Goal: Entertainment & Leisure: Consume media (video, audio)

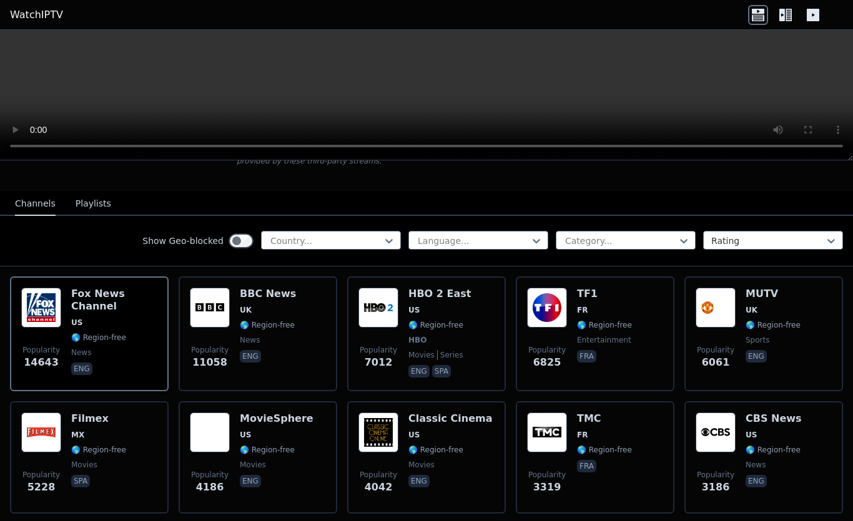
scroll to position [89, 0]
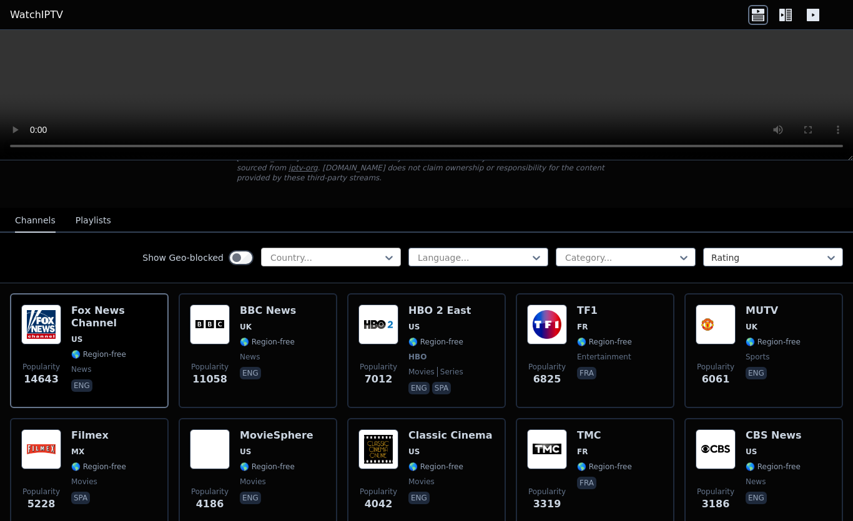
click at [288, 252] on div at bounding box center [326, 258] width 114 height 12
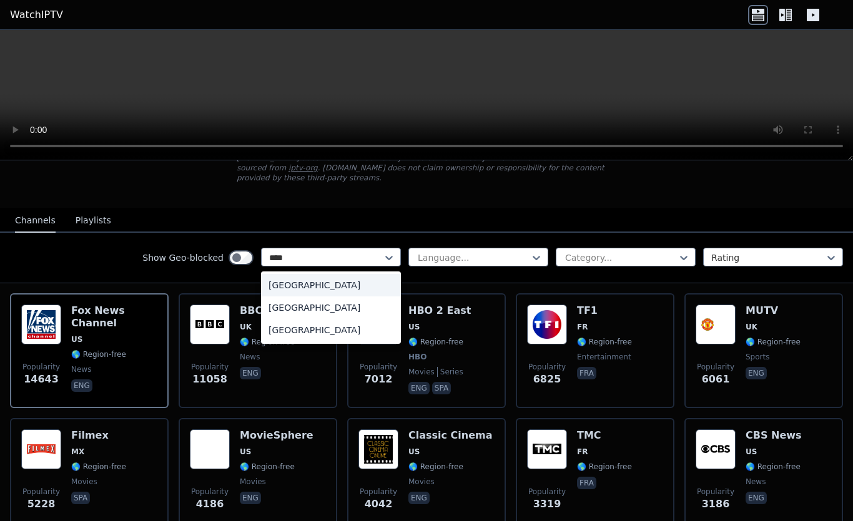
type input "*****"
click at [300, 330] on div "[GEOGRAPHIC_DATA]" at bounding box center [331, 330] width 140 height 22
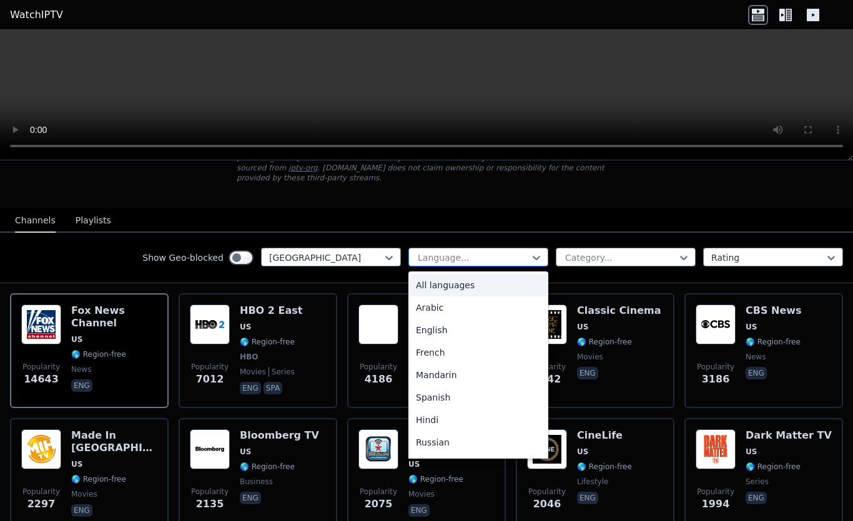
click at [463, 252] on div at bounding box center [473, 258] width 114 height 12
click at [556, 218] on nav "Channels Playlists" at bounding box center [426, 220] width 853 height 25
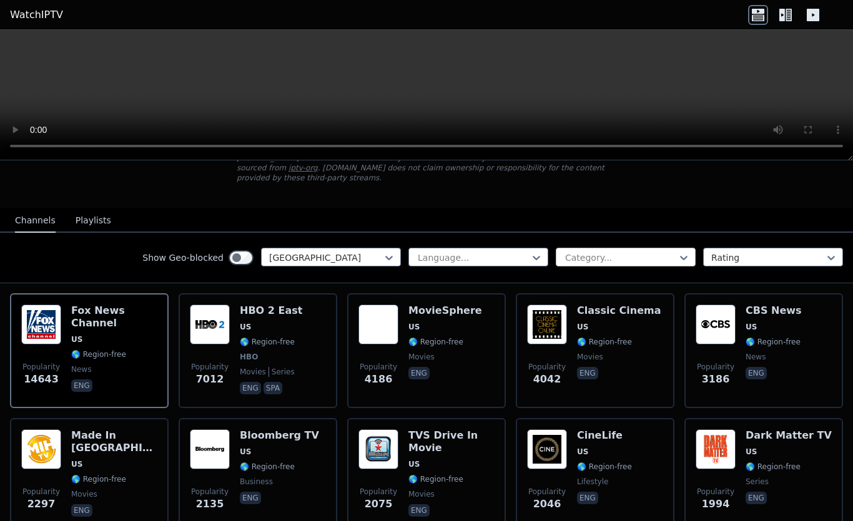
click at [590, 248] on div "Category..." at bounding box center [625, 257] width 140 height 19
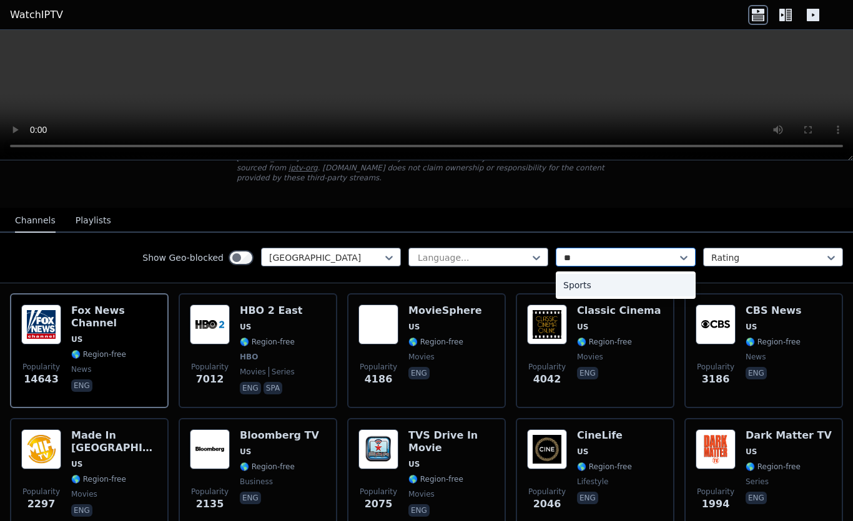
type input "***"
click at [568, 292] on div "Sports" at bounding box center [625, 285] width 140 height 22
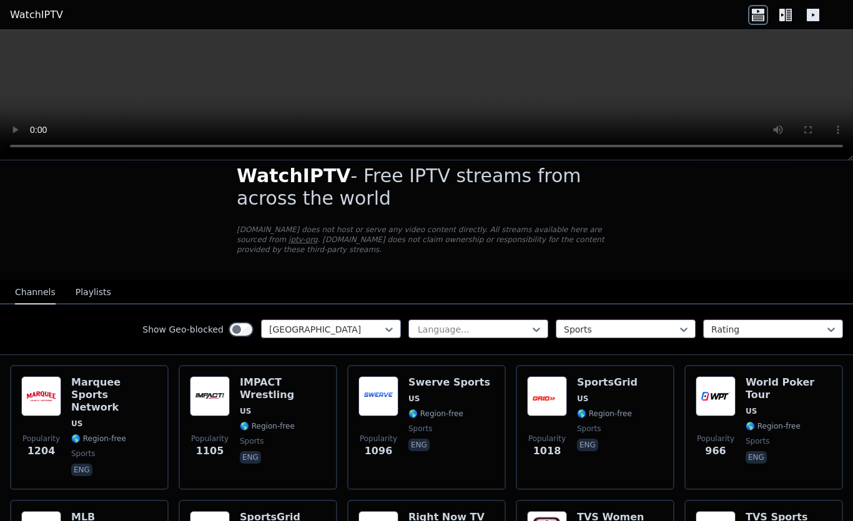
scroll to position [24, 0]
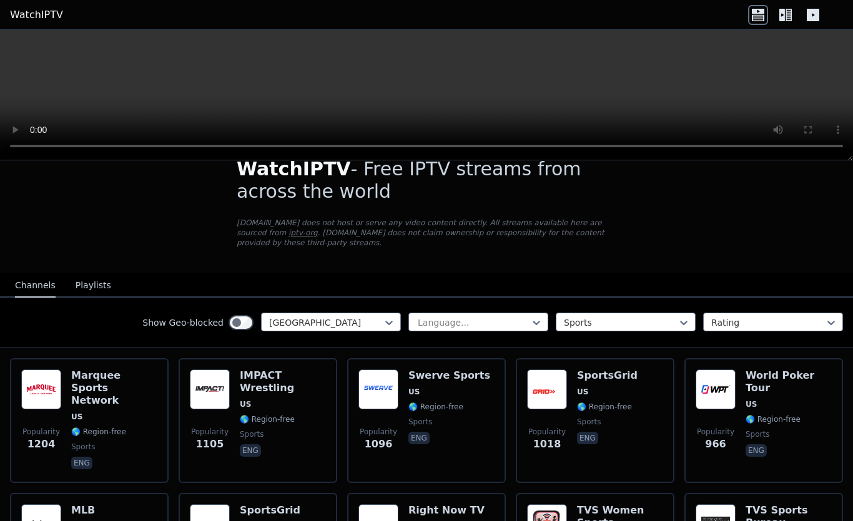
click at [87, 285] on button "Playlists" at bounding box center [94, 286] width 36 height 24
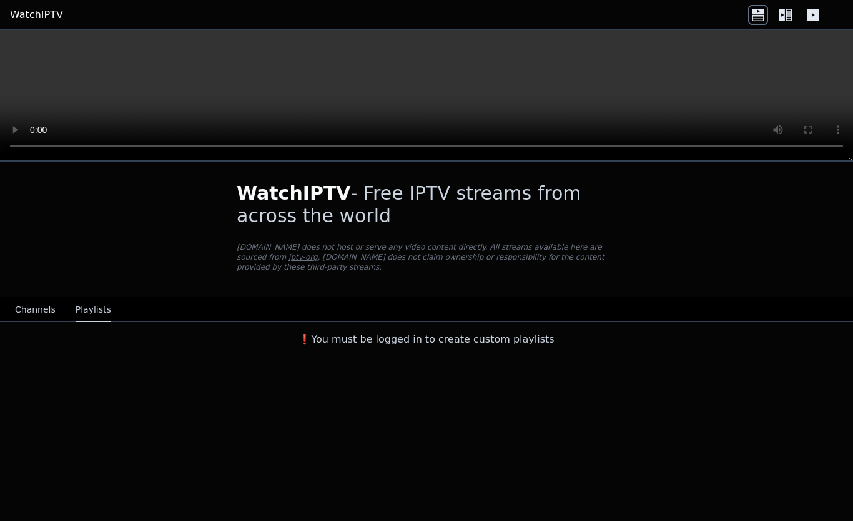
scroll to position [0, 0]
click at [37, 316] on button "Channels" at bounding box center [35, 310] width 41 height 24
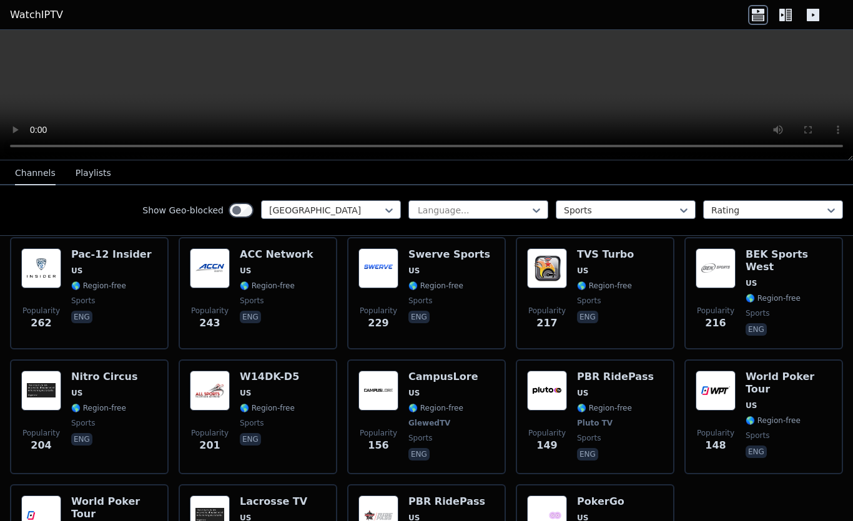
scroll to position [467, 0]
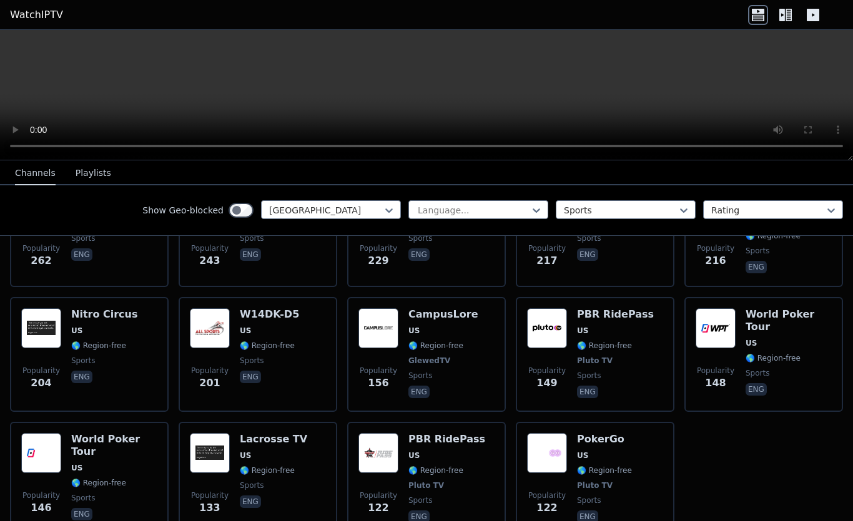
click at [786, 17] on icon at bounding box center [785, 15] width 20 height 20
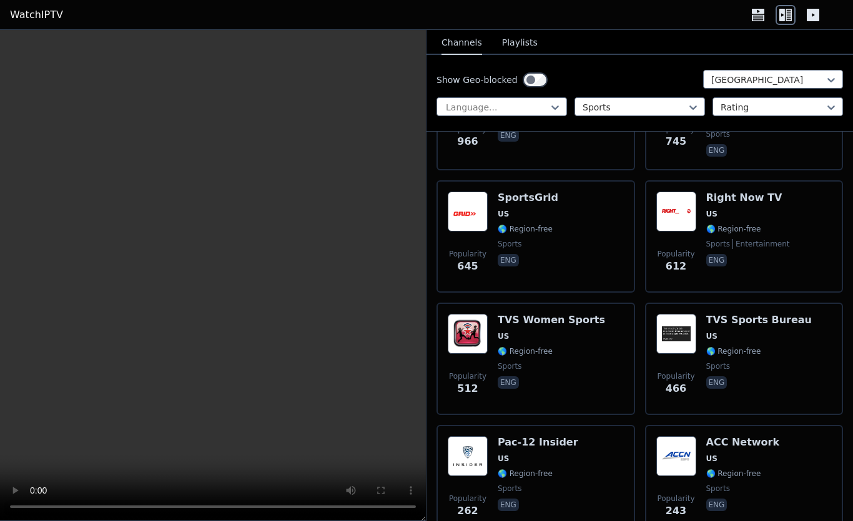
click at [812, 12] on icon at bounding box center [812, 15] width 12 height 12
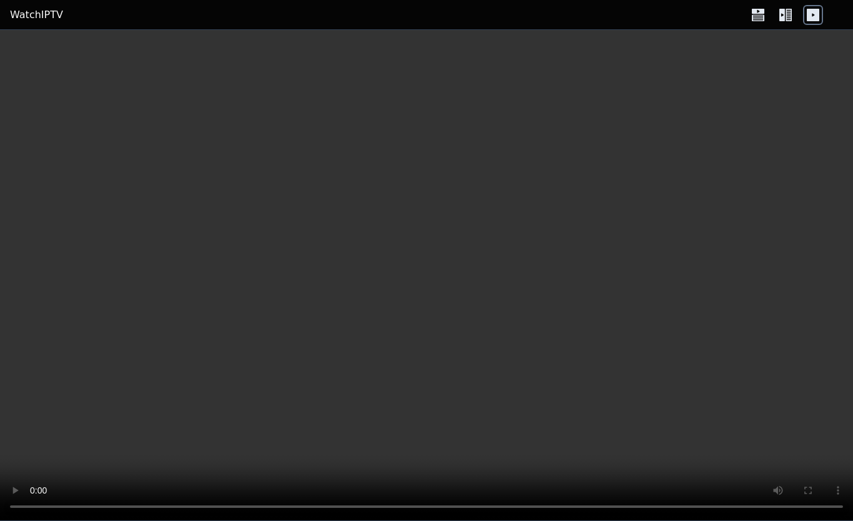
click at [770, 12] on div at bounding box center [785, 15] width 75 height 20
click at [789, 14] on icon at bounding box center [785, 15] width 20 height 20
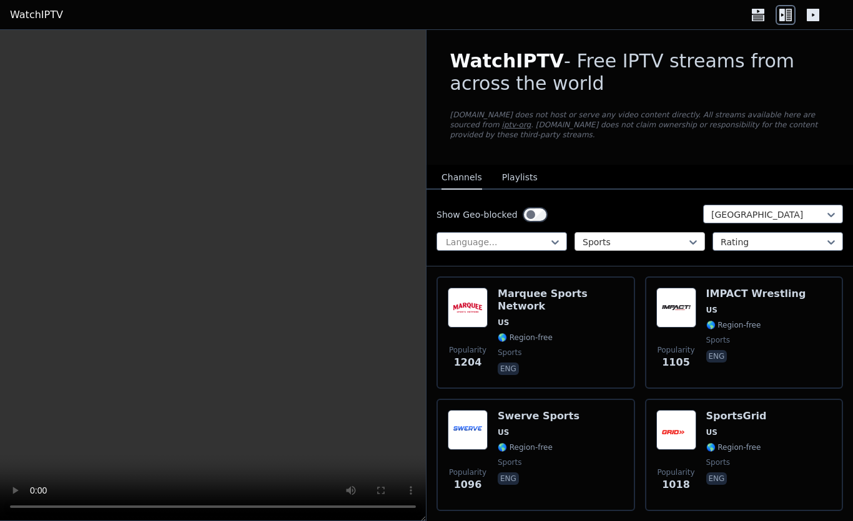
scroll to position [46, 0]
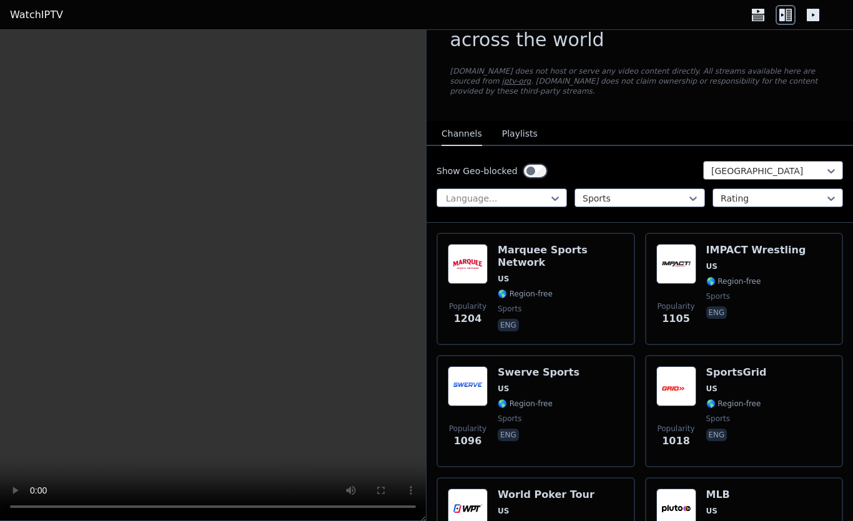
click at [753, 14] on icon at bounding box center [758, 15] width 20 height 20
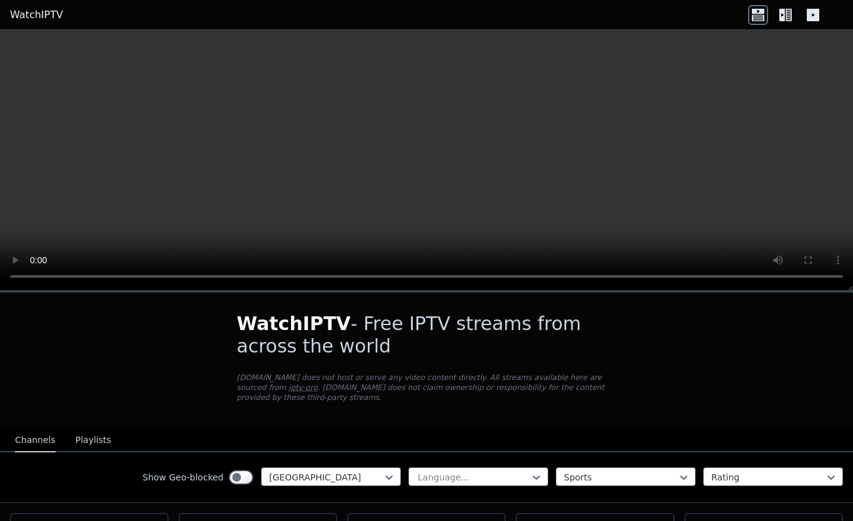
scroll to position [227, 0]
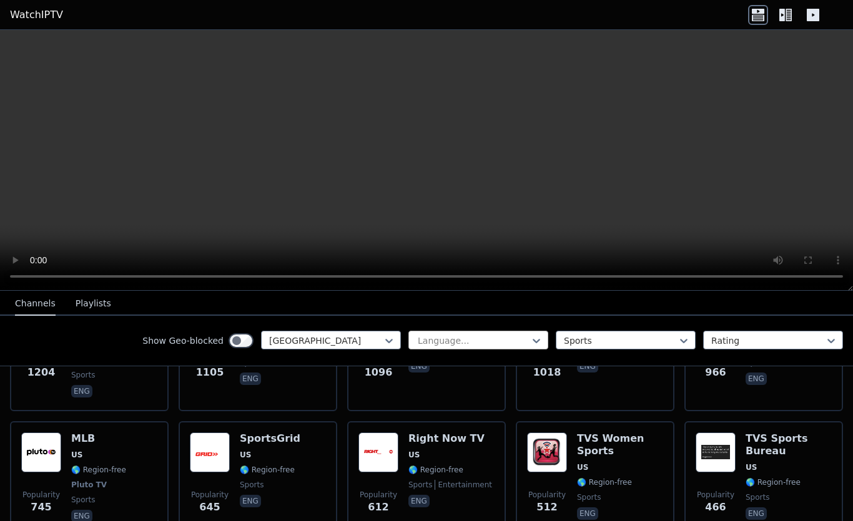
click at [468, 336] on div at bounding box center [473, 341] width 114 height 12
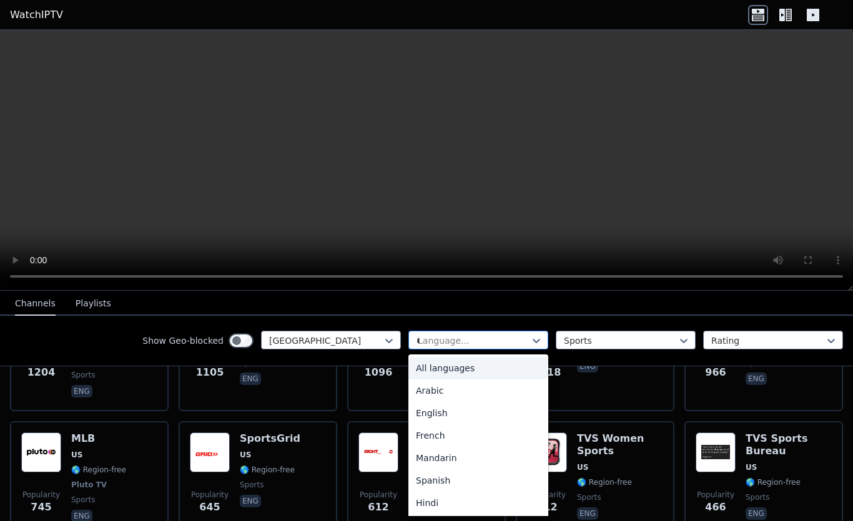
type input "**"
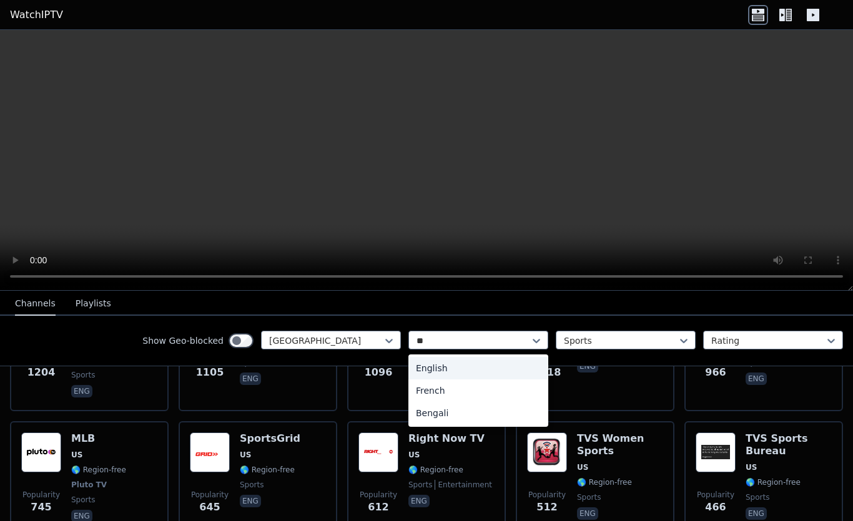
click at [442, 360] on div "English" at bounding box center [478, 368] width 140 height 22
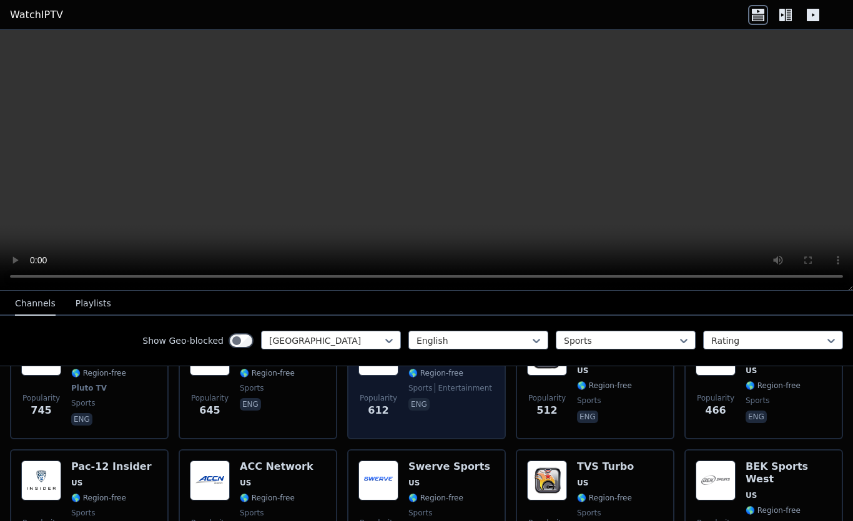
scroll to position [381, 0]
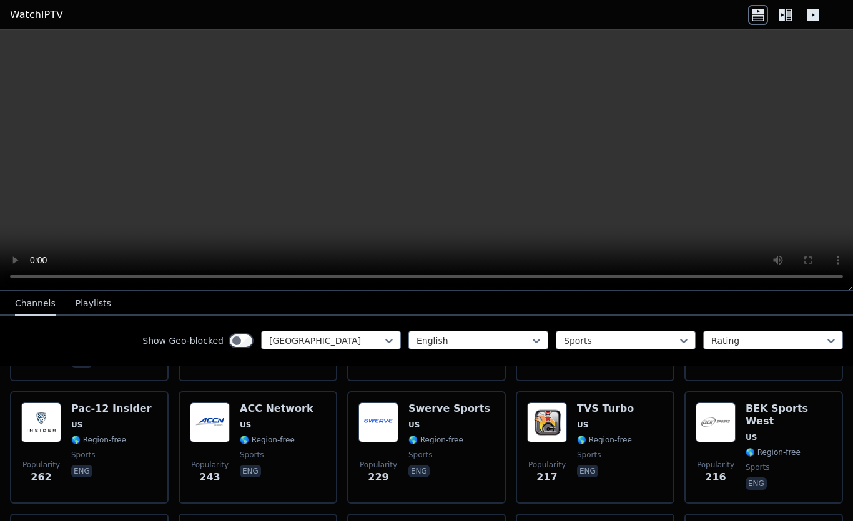
click at [456, 296] on nav "Channels Playlists" at bounding box center [426, 303] width 853 height 25
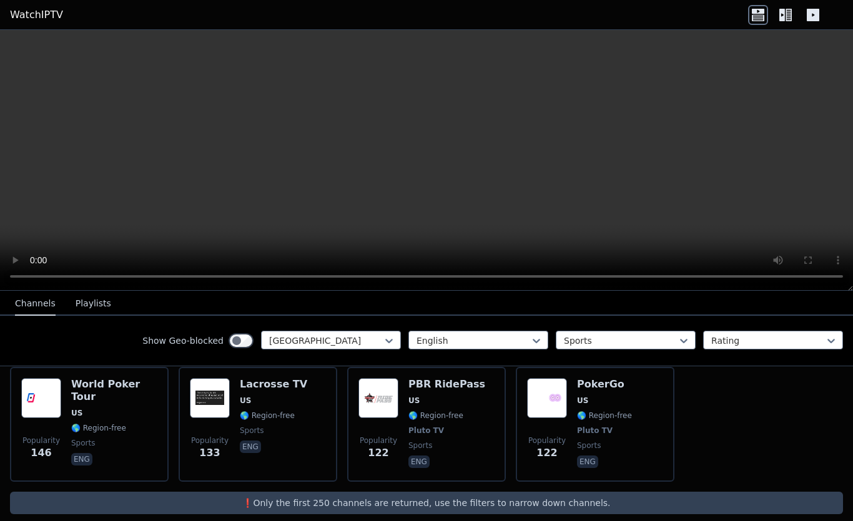
click at [516, 497] on p "❗️Only the first 250 channels are returned, use the filters to narrow down chan…" at bounding box center [426, 503] width 823 height 12
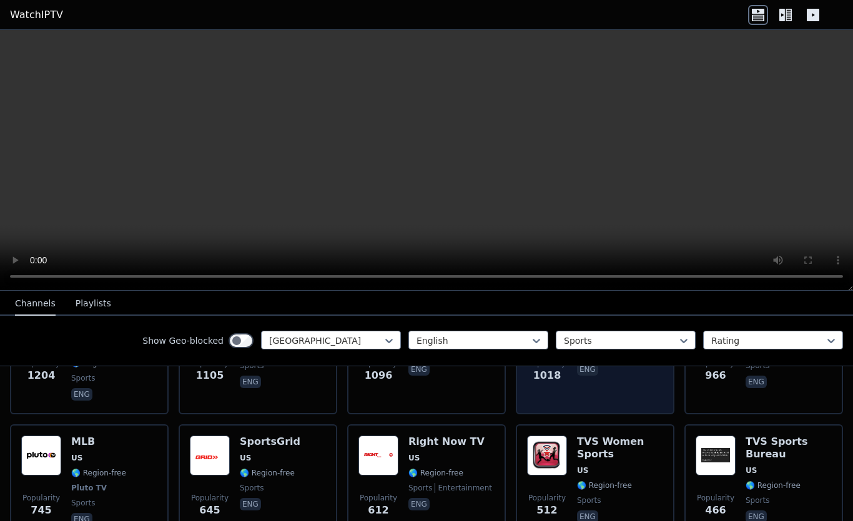
scroll to position [0, 0]
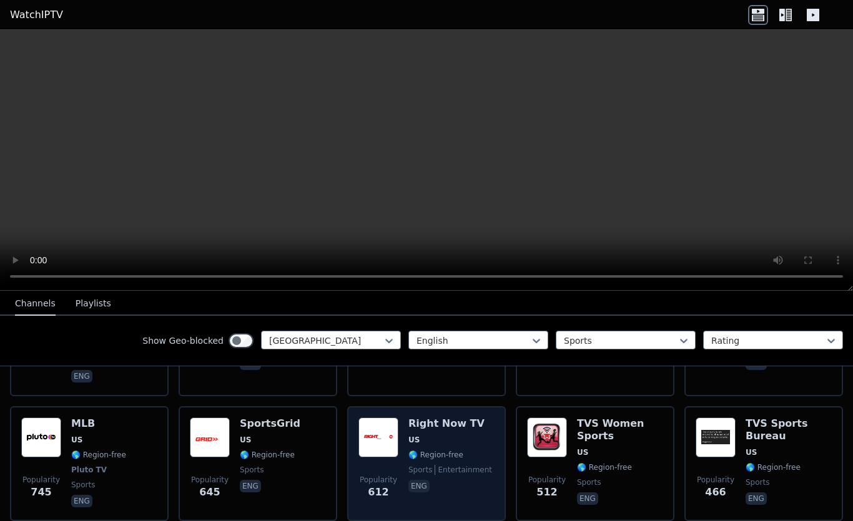
scroll to position [258, 0]
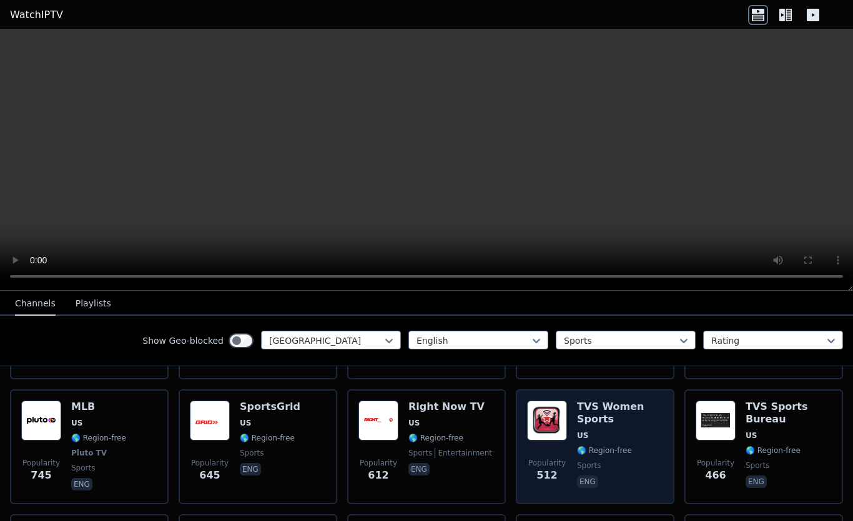
click at [577, 411] on h6 "TVS Women Sports" at bounding box center [620, 413] width 86 height 25
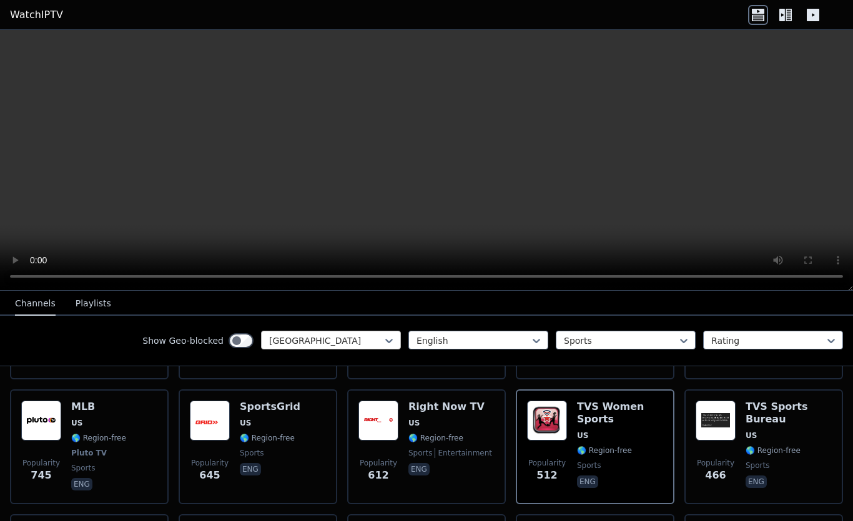
click at [333, 335] on div at bounding box center [326, 341] width 114 height 12
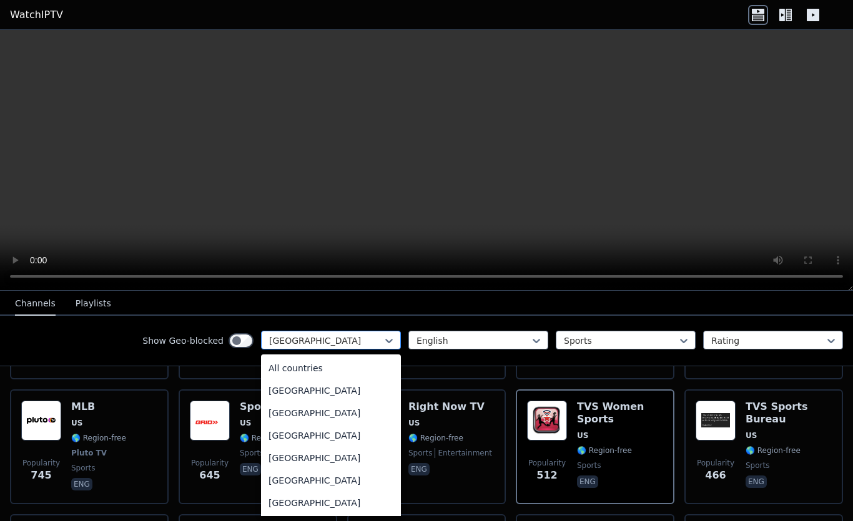
scroll to position [4262, 0]
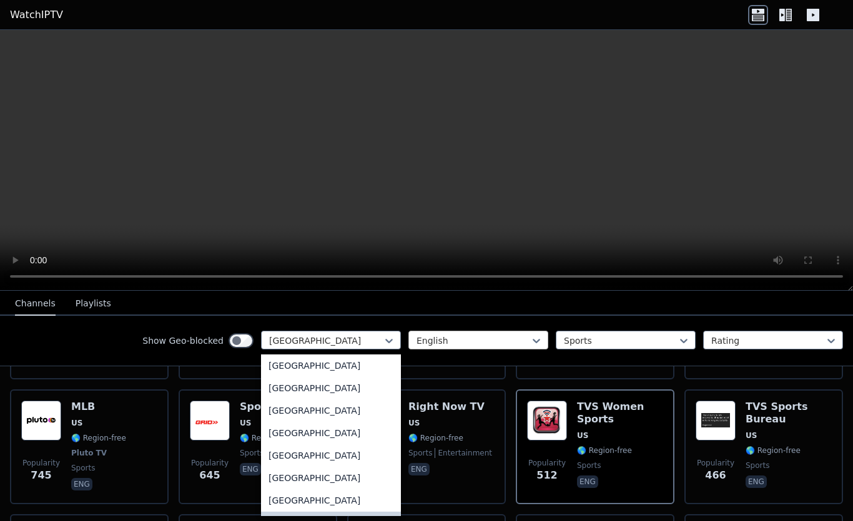
click at [433, 338] on div at bounding box center [473, 341] width 114 height 12
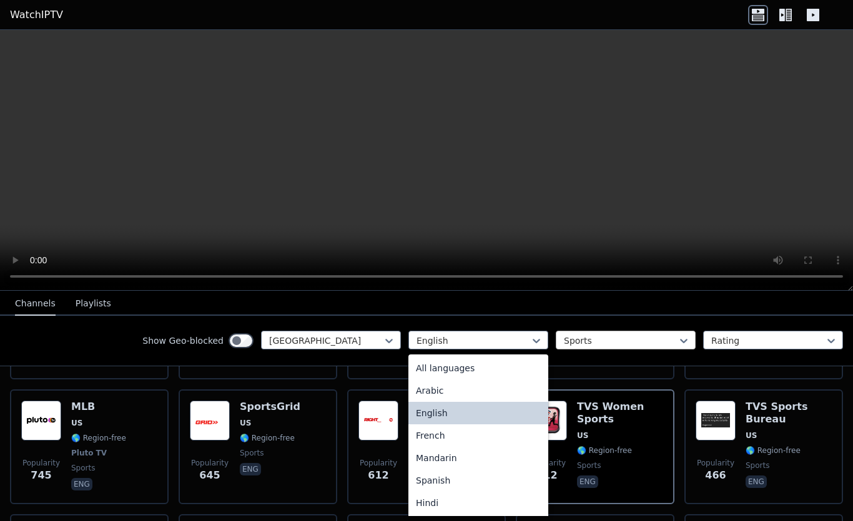
drag, startPoint x: 539, startPoint y: 343, endPoint x: 562, endPoint y: 342, distance: 23.7
click at [539, 343] on div "English selected, 3 of 22. 22 results available. Use Up and Down to choose opti…" at bounding box center [625, 341] width 434 height 20
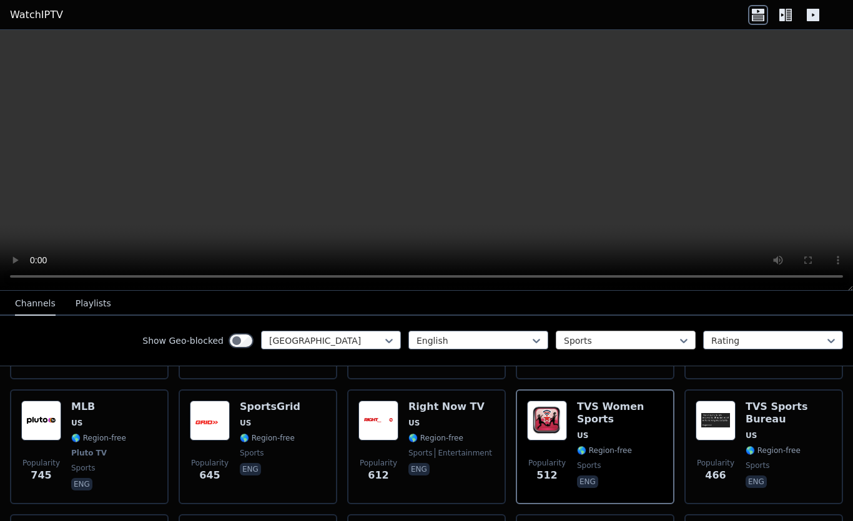
click at [571, 342] on div at bounding box center [621, 341] width 114 height 12
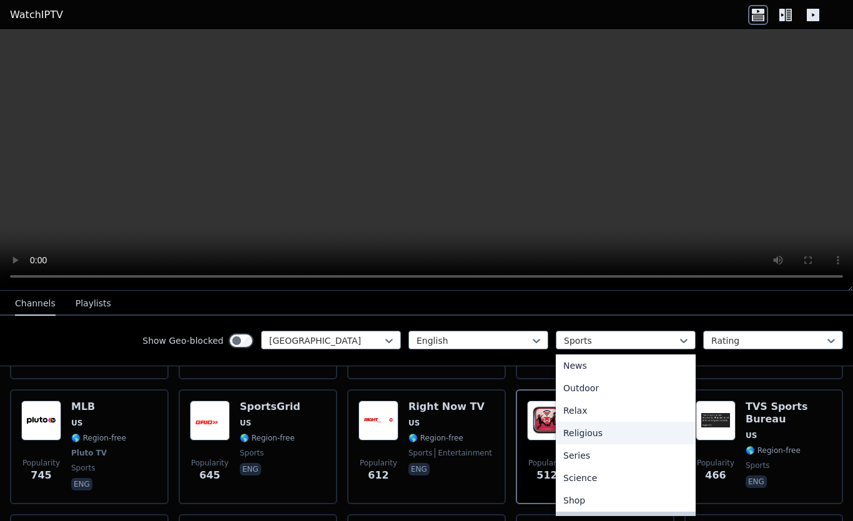
scroll to position [449, 0]
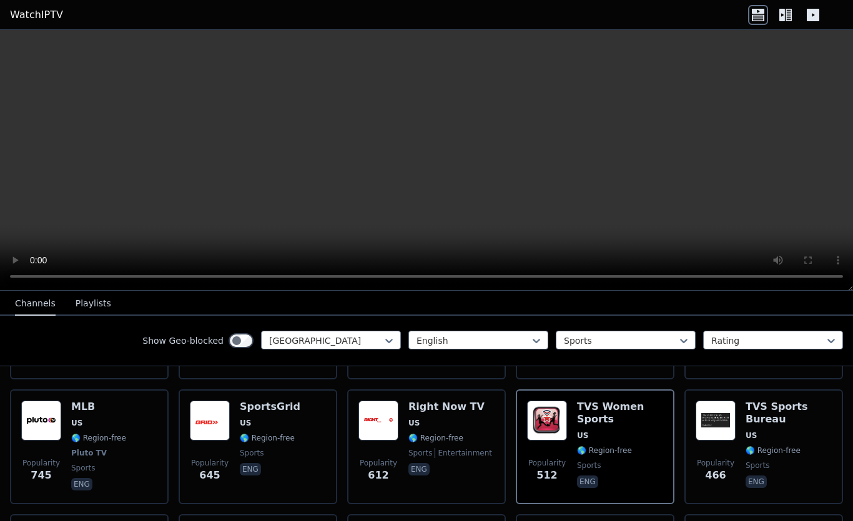
click at [775, 366] on div "Show Geo-blocked United States English Sports Rating" at bounding box center [426, 341] width 853 height 51
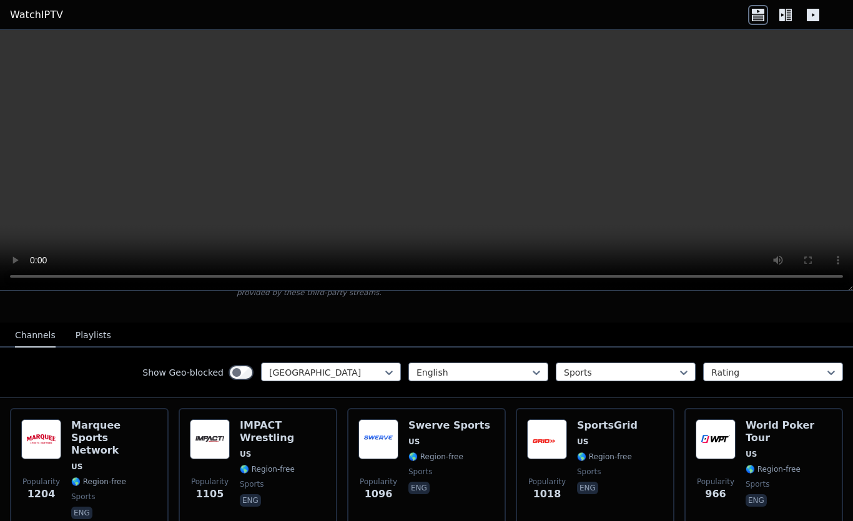
scroll to position [0, 0]
